Goal: Task Accomplishment & Management: Manage account settings

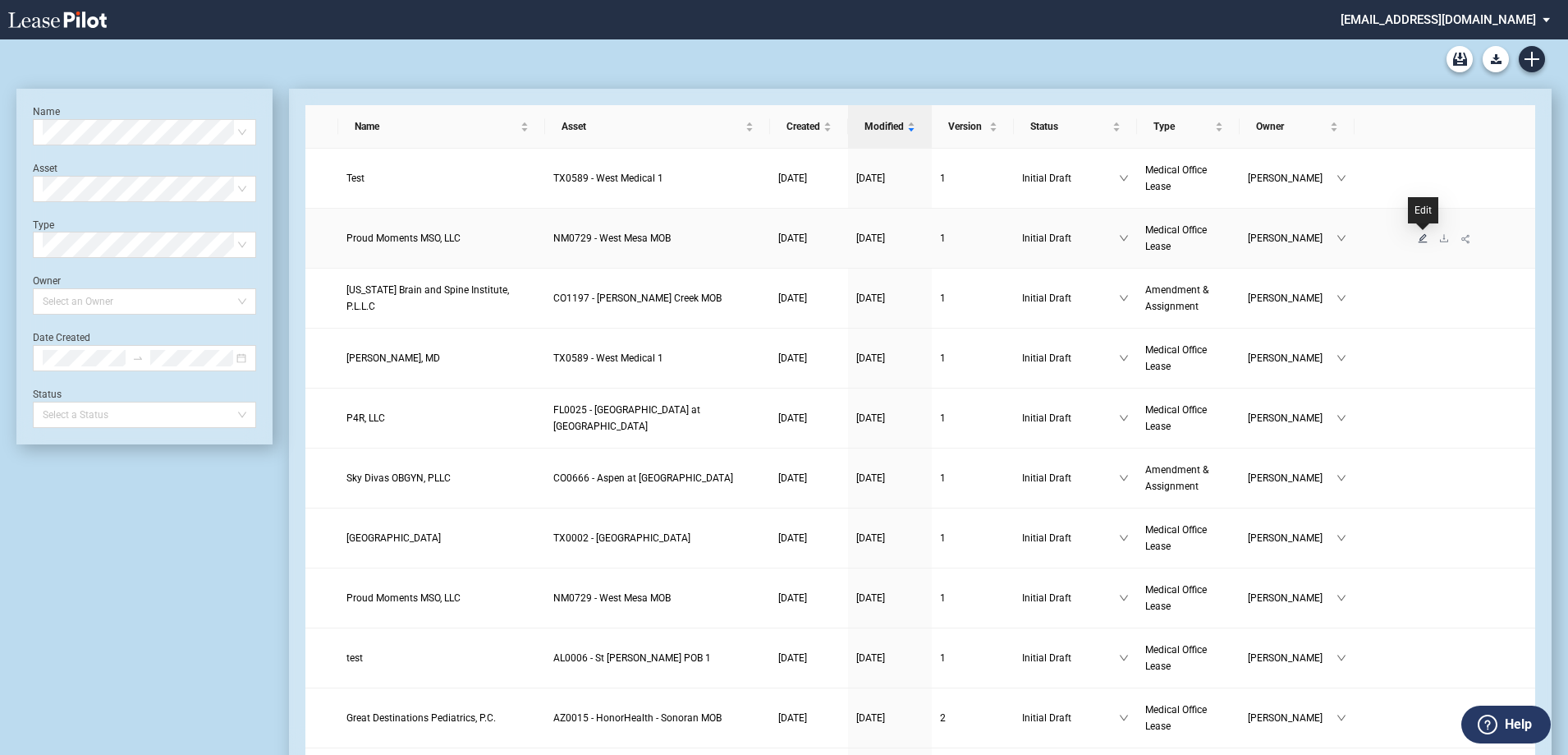
click at [1423, 241] on icon "edit" at bounding box center [1423, 238] width 10 height 10
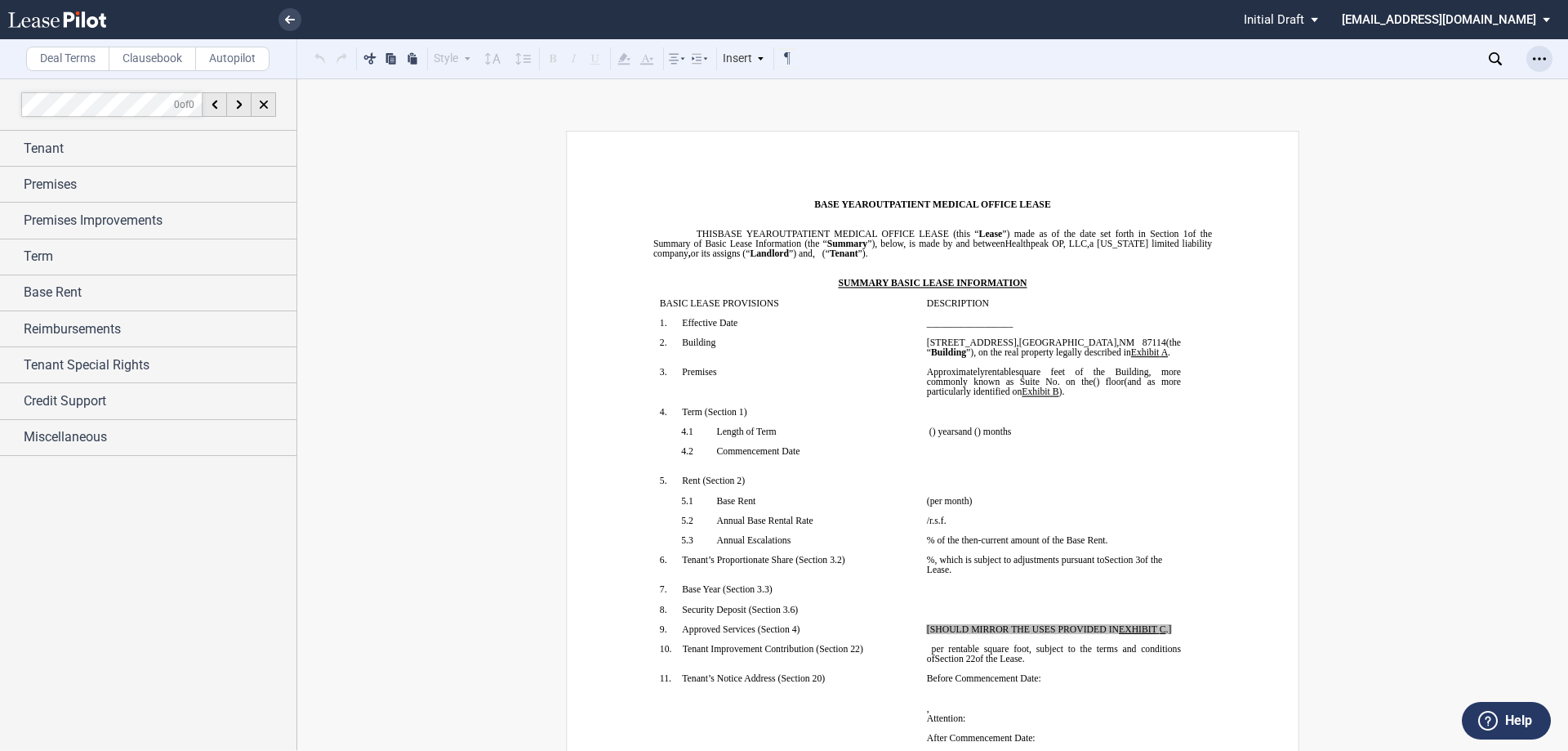
click at [1539, 55] on icon "Open Lease options menu" at bounding box center [1540, 59] width 13 height 13
click at [1392, 87] on div "Download" at bounding box center [1445, 87] width 199 height 14
drag, startPoint x: 1170, startPoint y: 166, endPoint x: 1061, endPoint y: 131, distance: 114.5
click at [997, 628] on span "[SHOULD MIRROR THE USES PROVIDED IN" at bounding box center [1022, 629] width 192 height 10
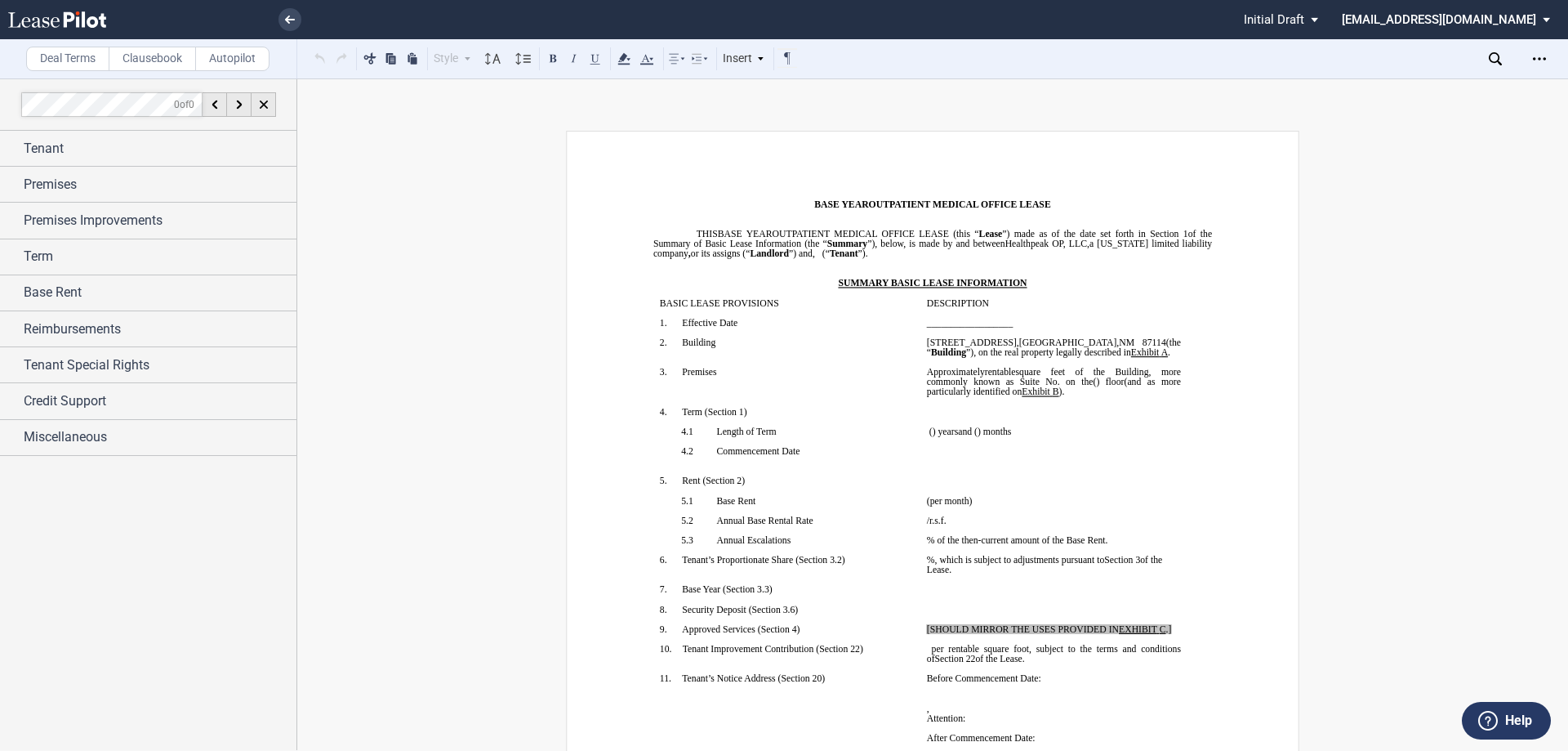
click at [989, 614] on p "﻿" at bounding box center [1054, 619] width 254 height 10
click at [985, 599] on p "﻿" at bounding box center [1054, 599] width 254 height 10
click at [974, 607] on p "﻿ ﻿ ﻿ ﻿" at bounding box center [1054, 609] width 254 height 10
click at [9, 290] on div "Base Rent" at bounding box center [148, 292] width 296 height 35
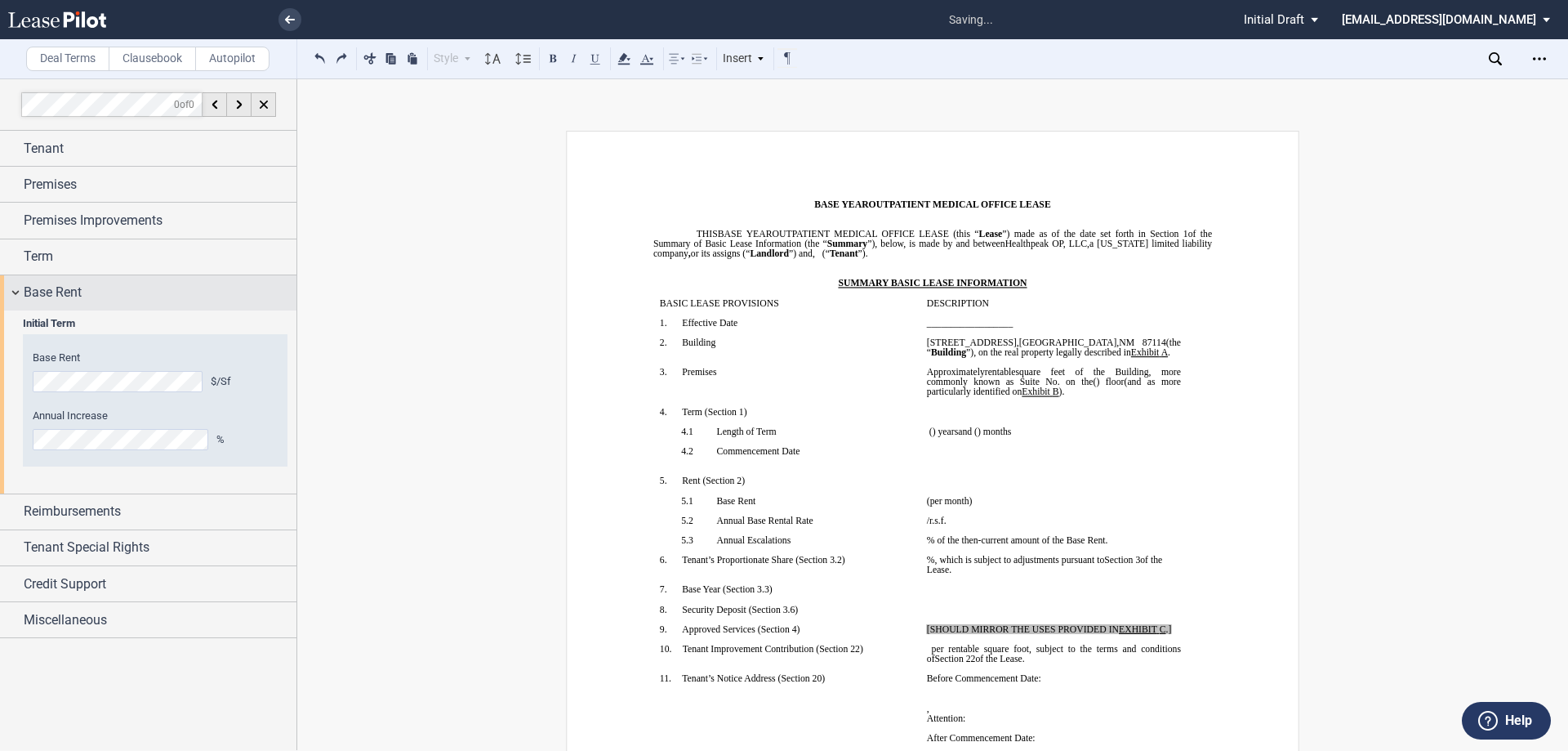
click at [9, 290] on div "Base Rent" at bounding box center [148, 292] width 296 height 35
click at [8, 253] on div "Term" at bounding box center [148, 257] width 296 height 35
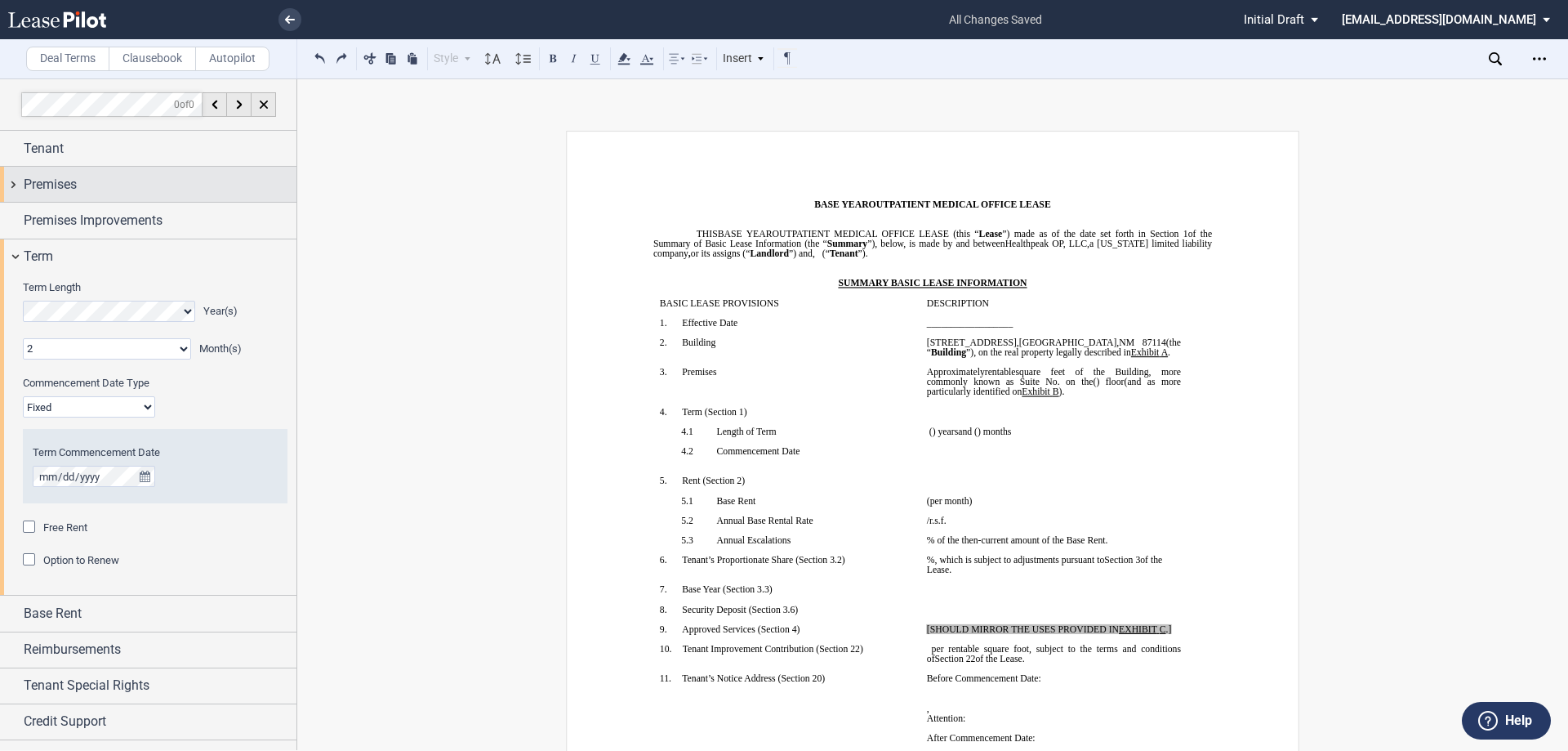
drag, startPoint x: 16, startPoint y: 214, endPoint x: 19, endPoint y: 184, distance: 30.1
click at [16, 214] on div "Premises Improvements" at bounding box center [148, 220] width 296 height 35
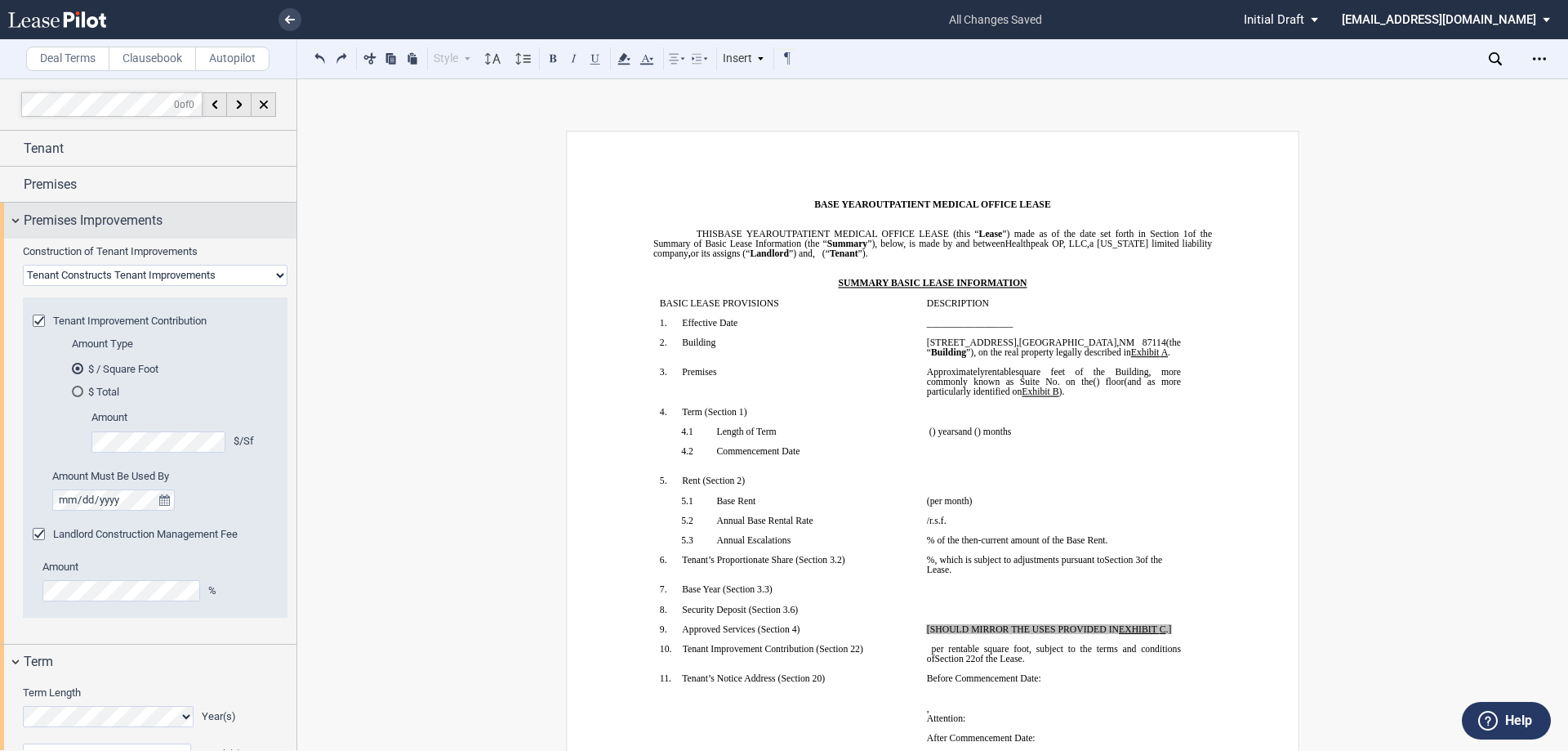
click at [13, 217] on div "Premises Improvements" at bounding box center [148, 220] width 296 height 35
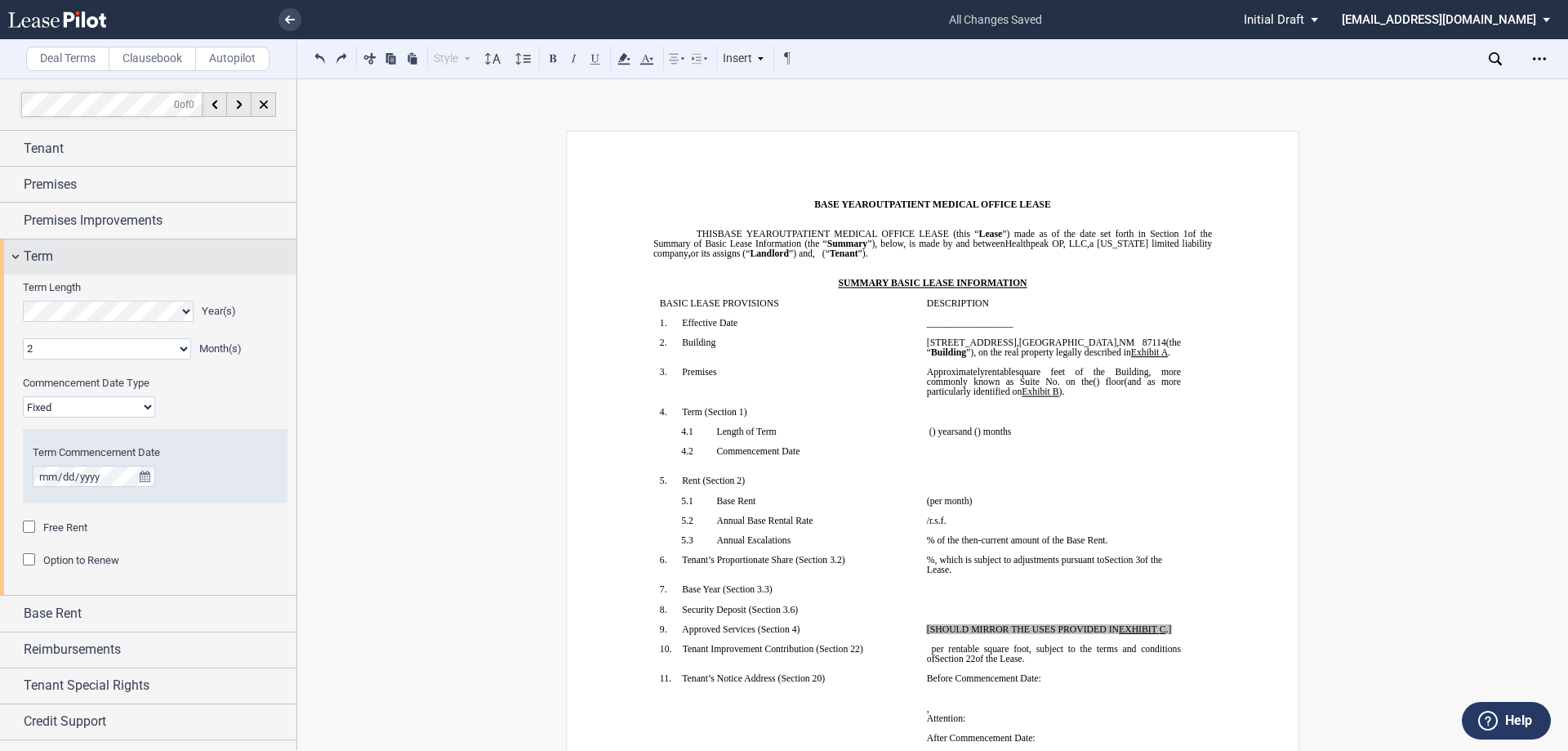
click at [16, 252] on div "Term" at bounding box center [148, 257] width 296 height 35
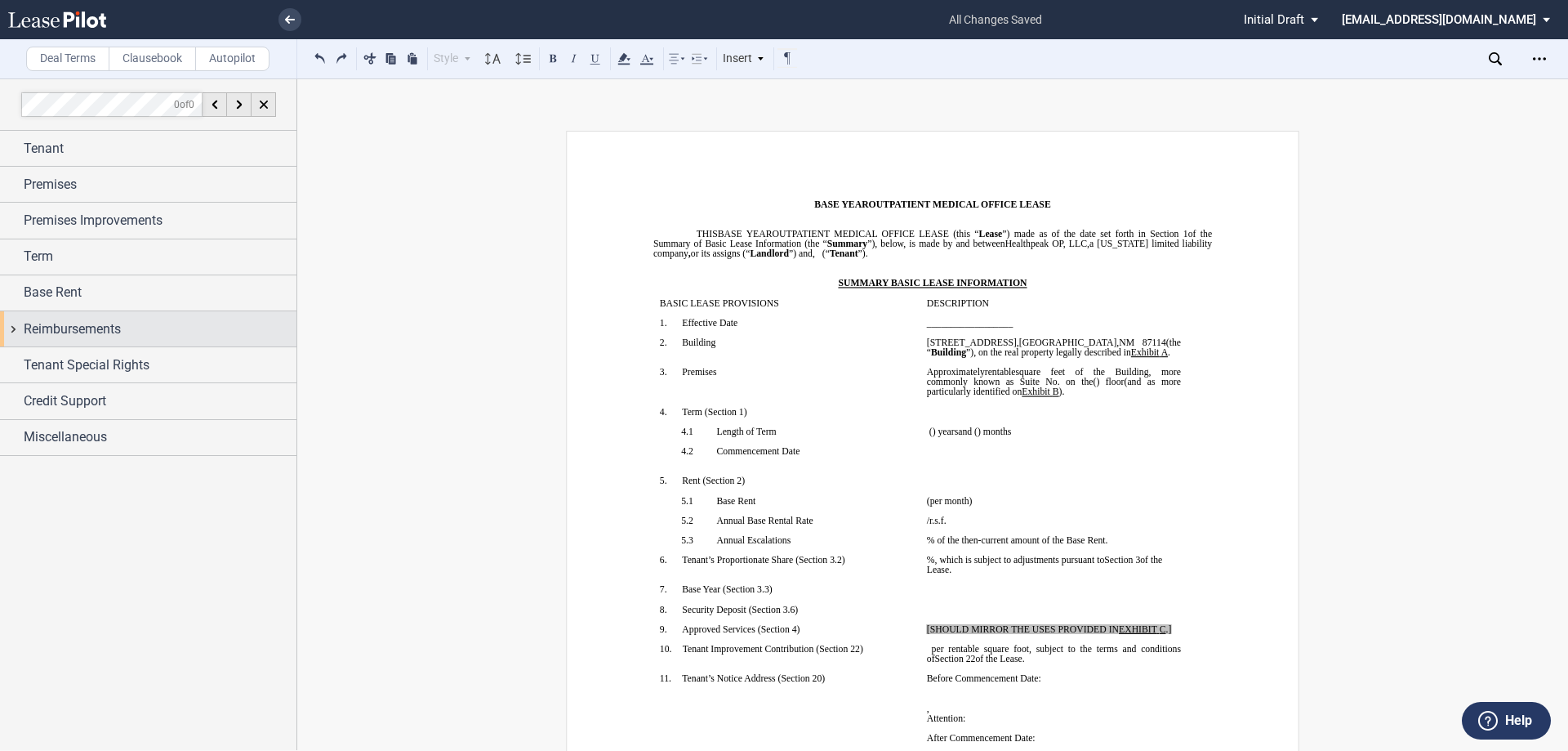
click at [14, 329] on div "Reimbursements" at bounding box center [148, 329] width 296 height 35
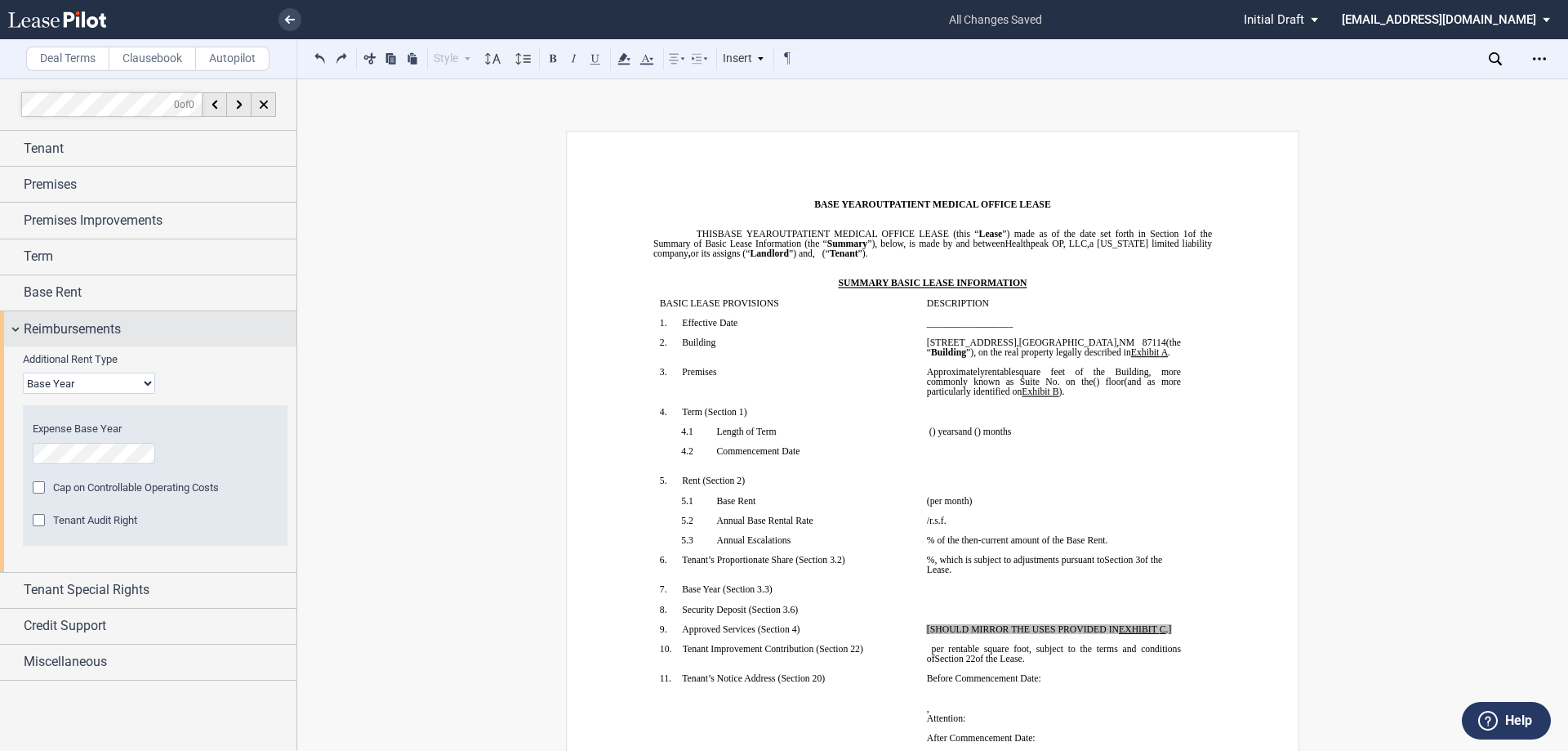
click at [14, 329] on div "Reimbursements" at bounding box center [148, 329] width 296 height 35
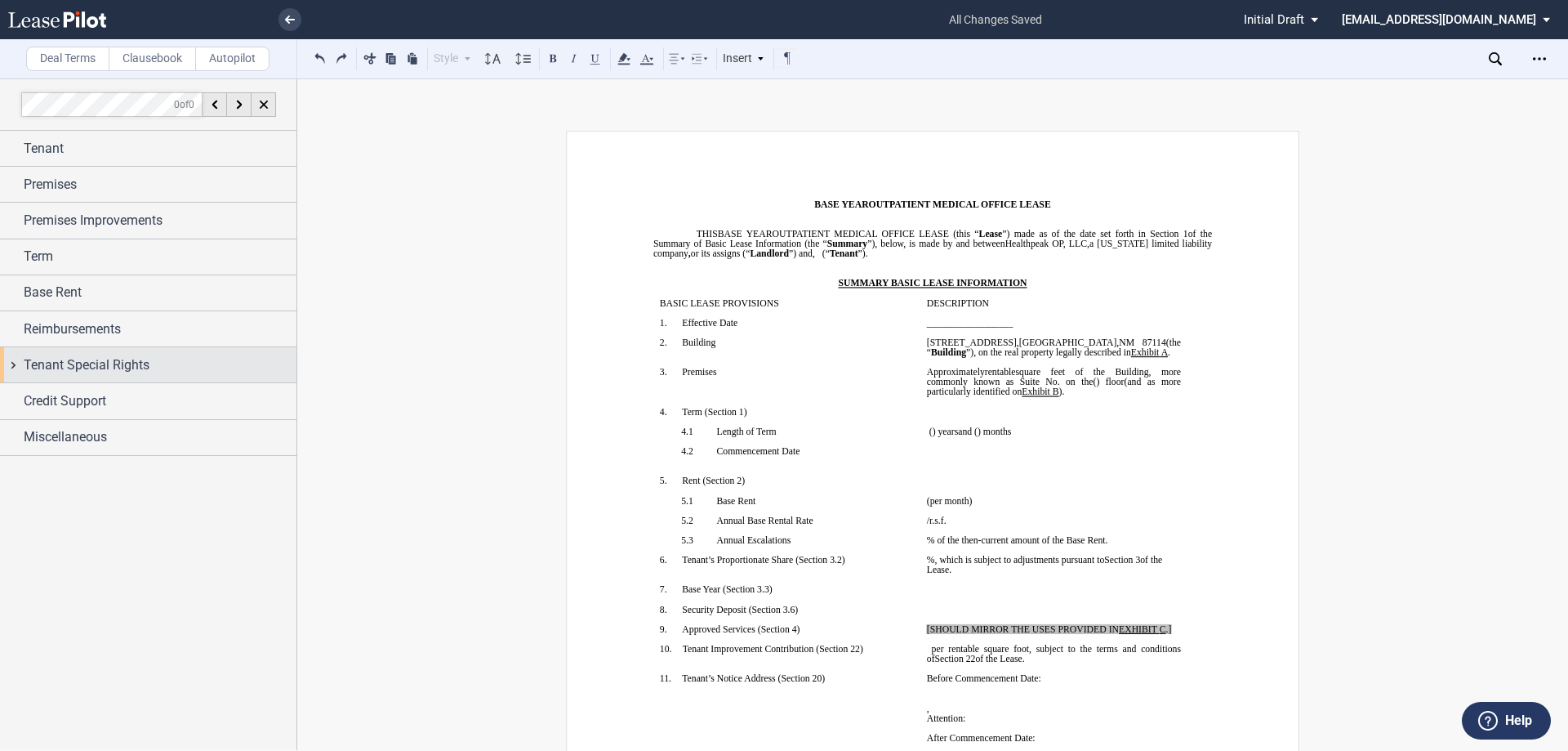
click at [24, 368] on span "Tenant Special Rights" at bounding box center [86, 366] width 126 height 20
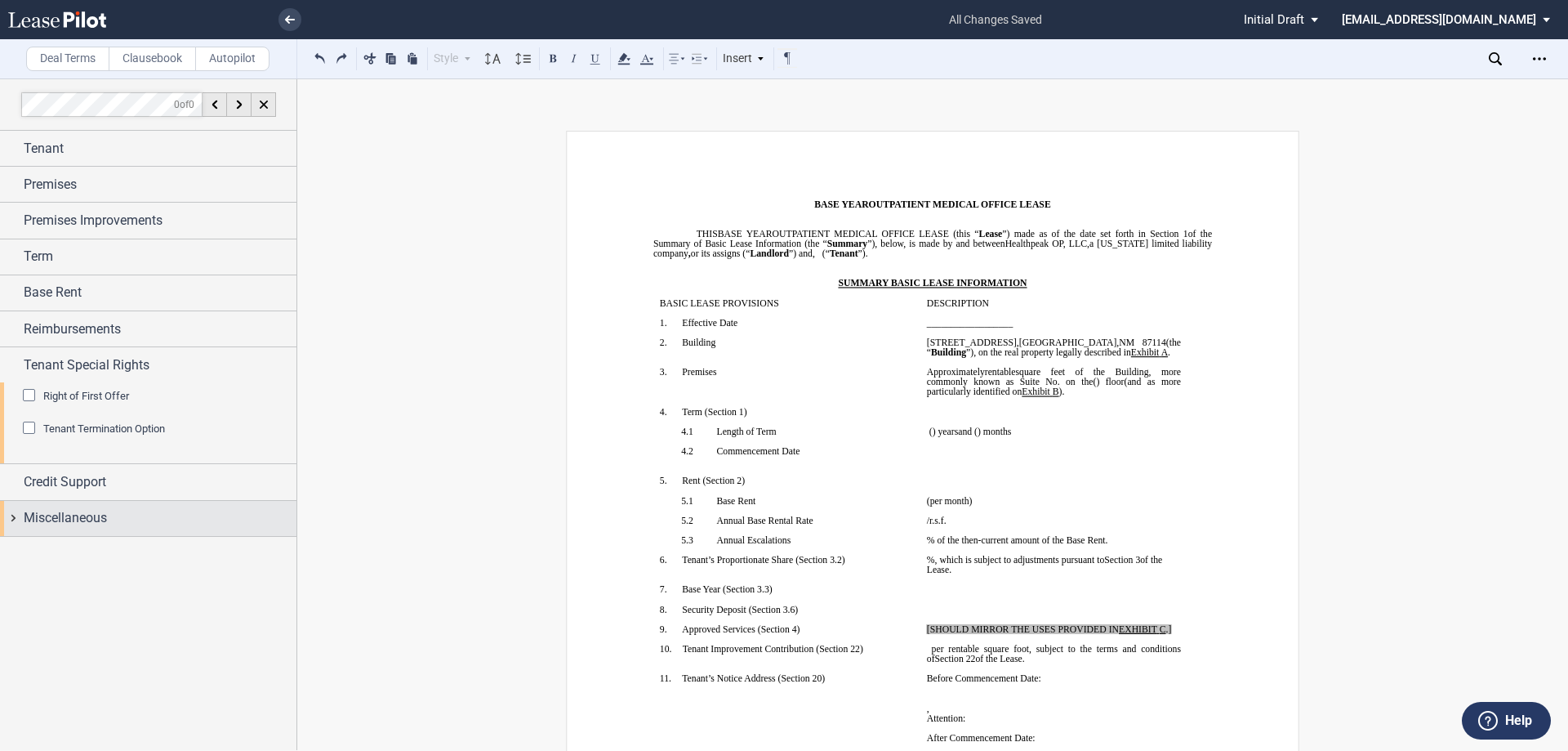
click at [20, 506] on div "Miscellaneous" at bounding box center [148, 518] width 296 height 35
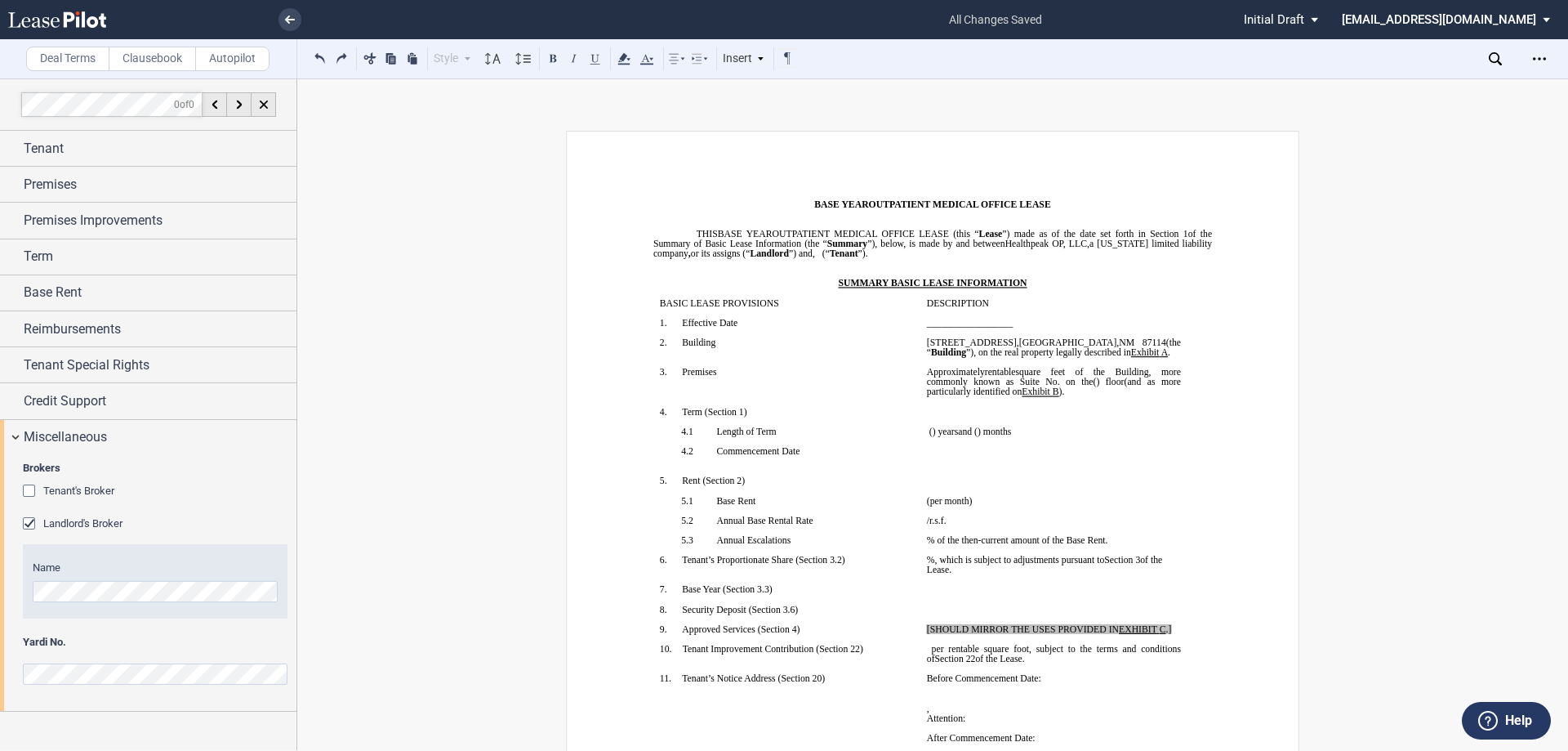
click at [975, 610] on p "﻿ ﻿ ﻿ ﻿" at bounding box center [1054, 609] width 254 height 10
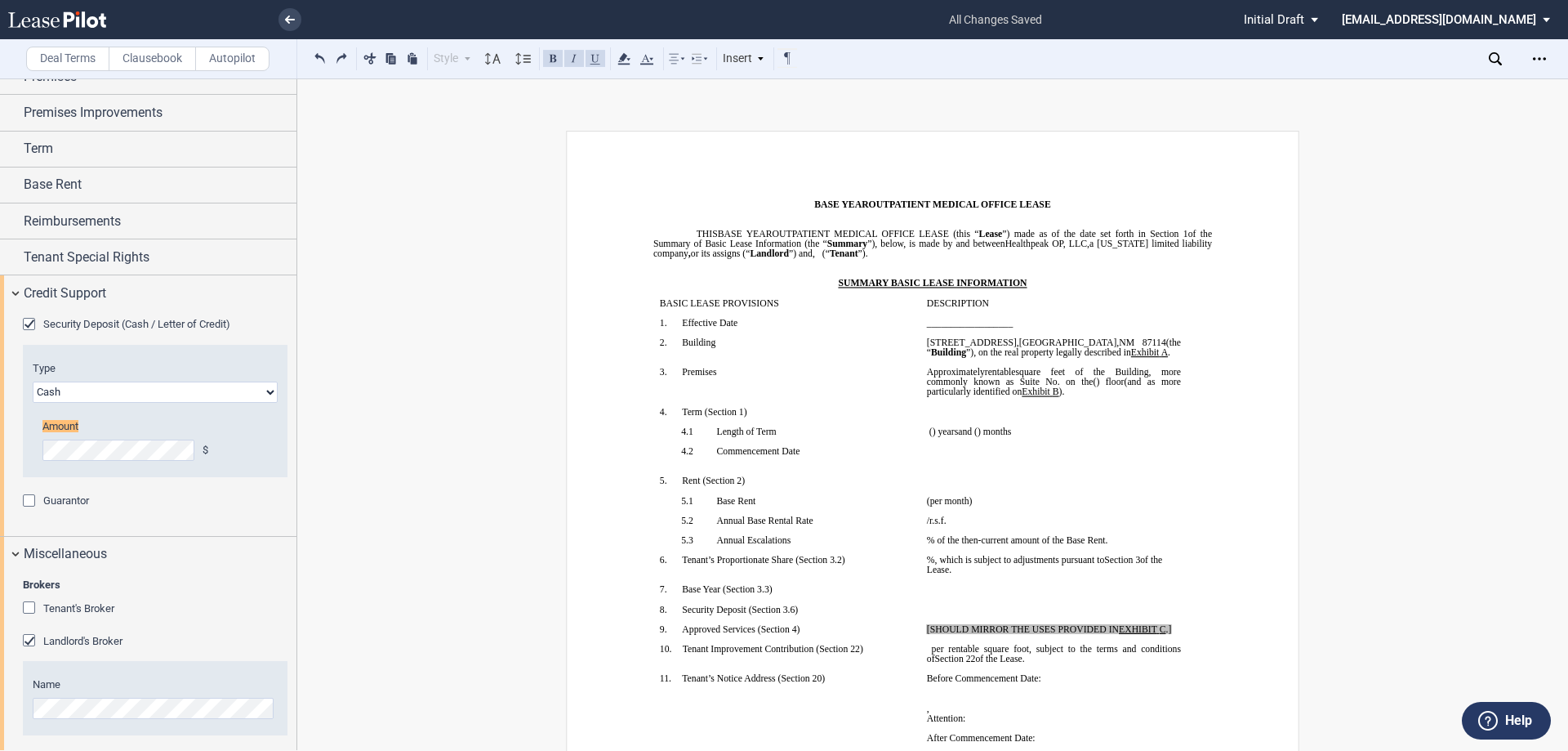
scroll to position [119, 0]
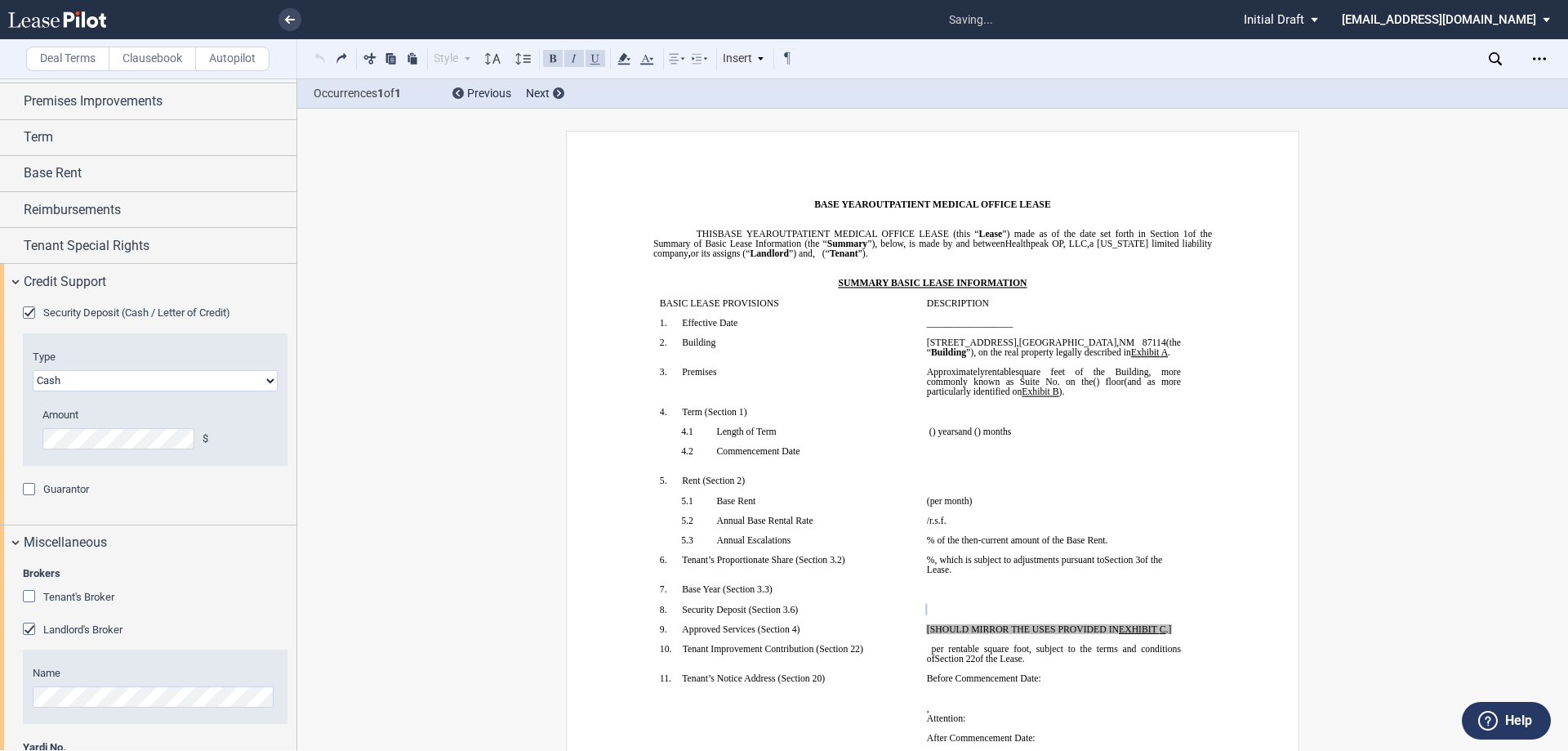
click at [904, 641] on p "﻿" at bounding box center [787, 639] width 254 height 10
drag, startPoint x: 918, startPoint y: 629, endPoint x: 1181, endPoint y: 630, distance: 263.0
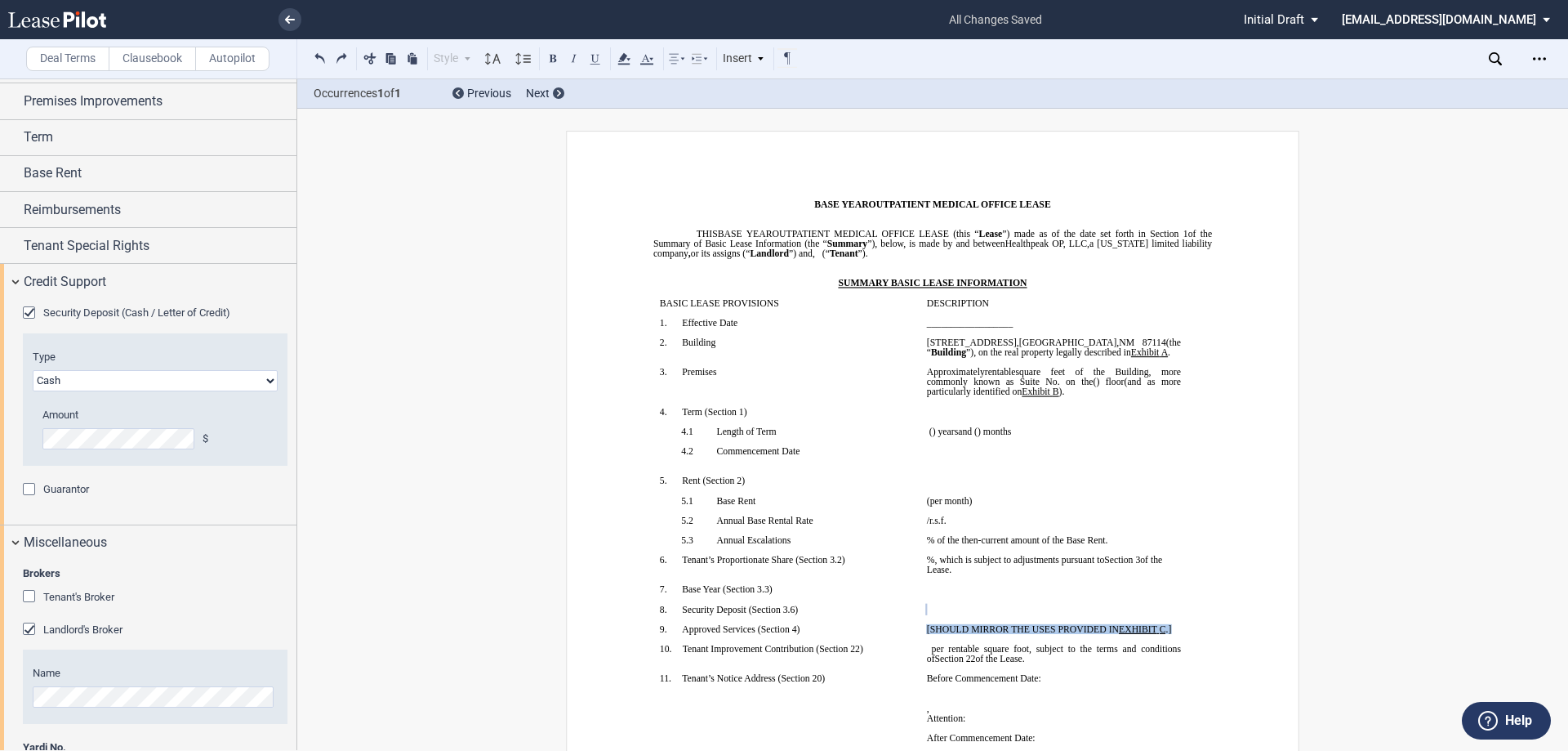
click at [1181, 630] on td "[SHOULD MIRROR THE USES PROVIDED IN EXHIBIT ﻿ C ﻿ .] ﻿" at bounding box center [1054, 634] width 267 height 20
click at [937, 629] on span "﻿le" at bounding box center [940, 629] width 7 height 10
click at [937, 630] on span "﻿le" at bounding box center [940, 629] width 7 height 10
click at [1007, 648] on span "per rentable square foot, subject to the terms and conditions of" at bounding box center [1055, 654] width 257 height 20
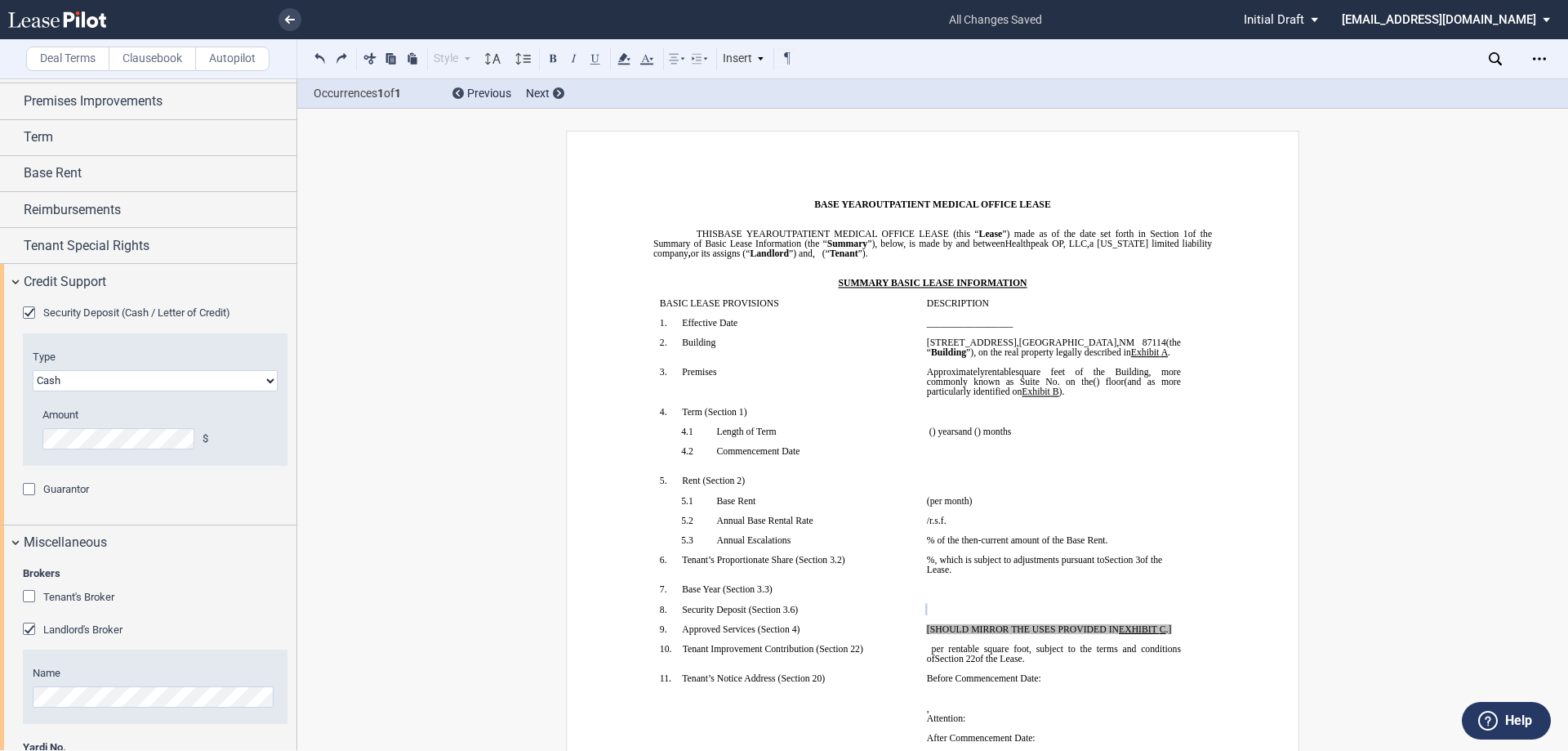
click at [1027, 631] on span "[SHOULD MIRROR THE USES PROVIDED IN" at bounding box center [1022, 629] width 192 height 10
click at [1023, 629] on span "[SHOULD MIRROR THE USES PROVIDED IN" at bounding box center [1022, 629] width 192 height 10
click at [1022, 629] on span "[SHOULD MIRROR THE USES PROVIDED IN" at bounding box center [1022, 629] width 192 height 10
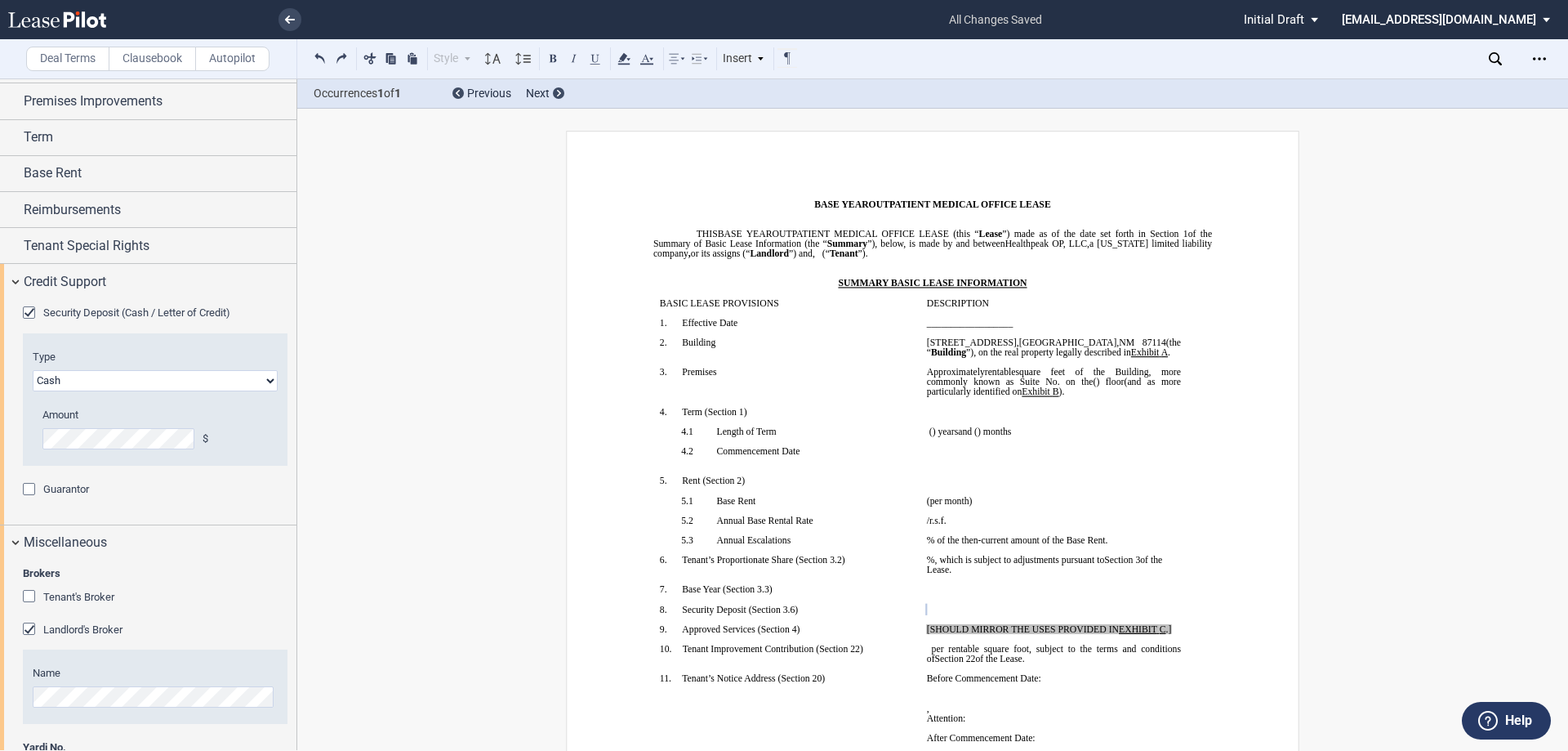
click at [1106, 633] on span "[SHOULD MIRROR THE USES PROVIDED IN" at bounding box center [1022, 629] width 192 height 10
click at [8, 274] on div "Credit Support" at bounding box center [148, 282] width 296 height 35
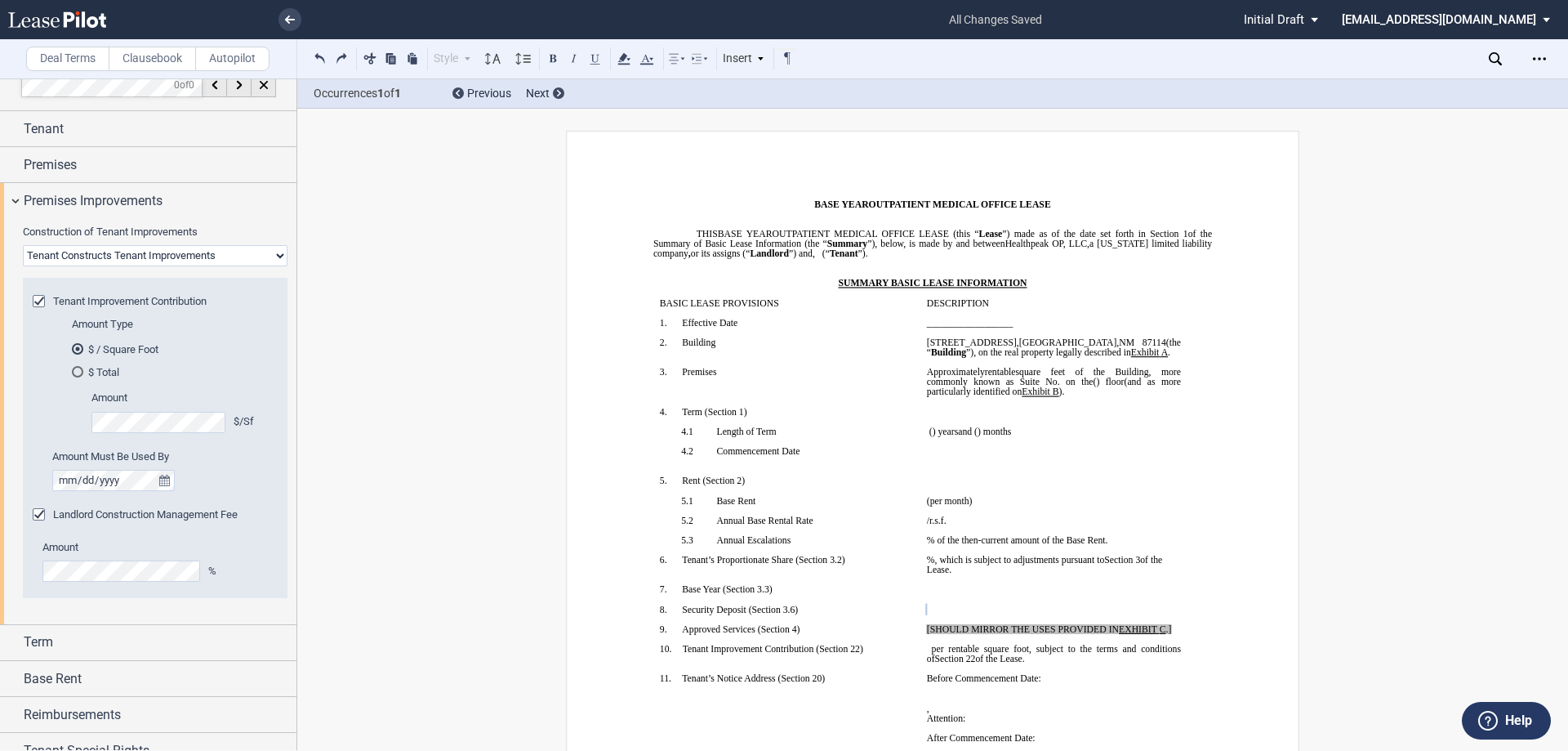
scroll to position [0, 0]
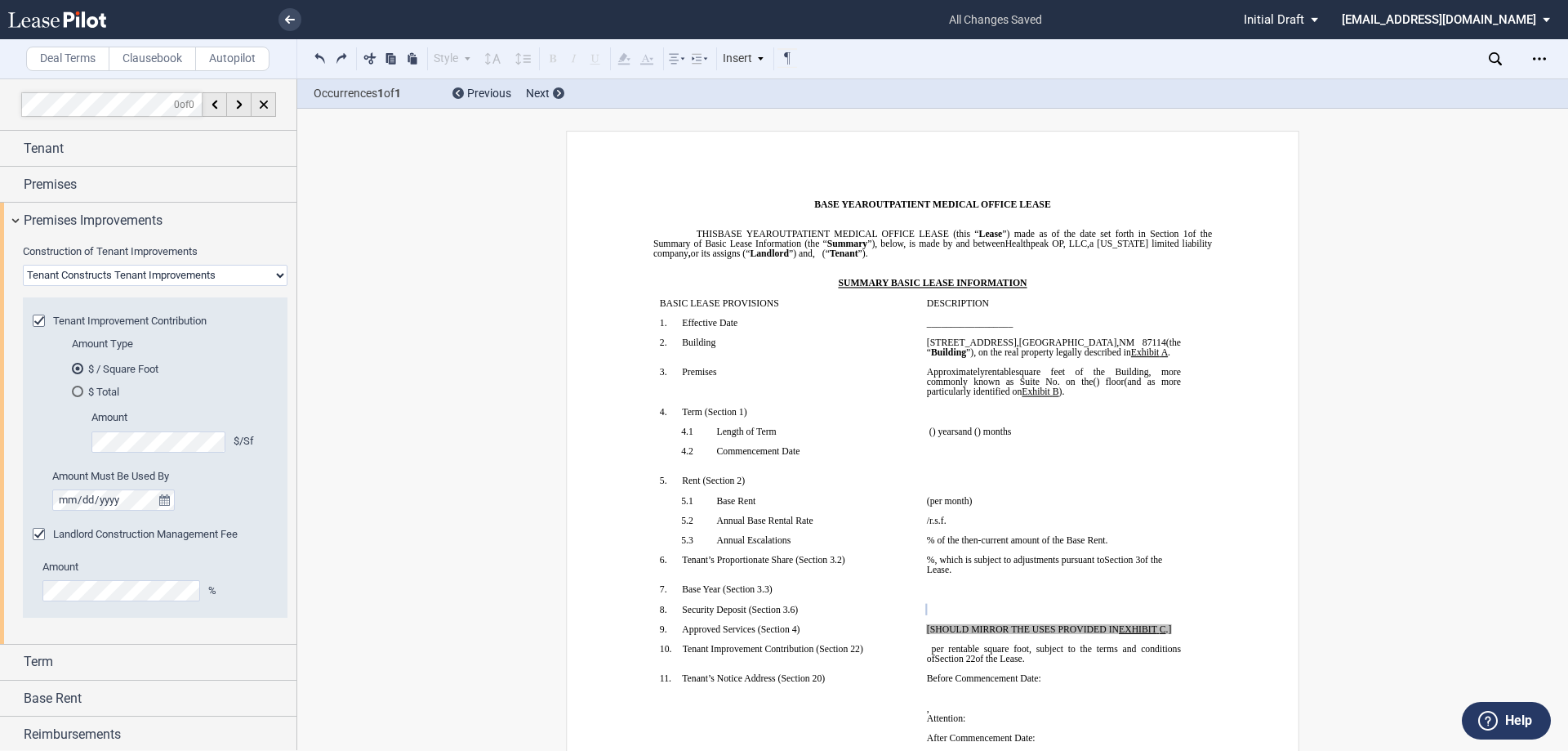
click at [0, 81] on div "0 of 0" at bounding box center [148, 105] width 297 height 53
click at [266, 105] on icon at bounding box center [264, 105] width 8 height 8
